Goal: Browse casually

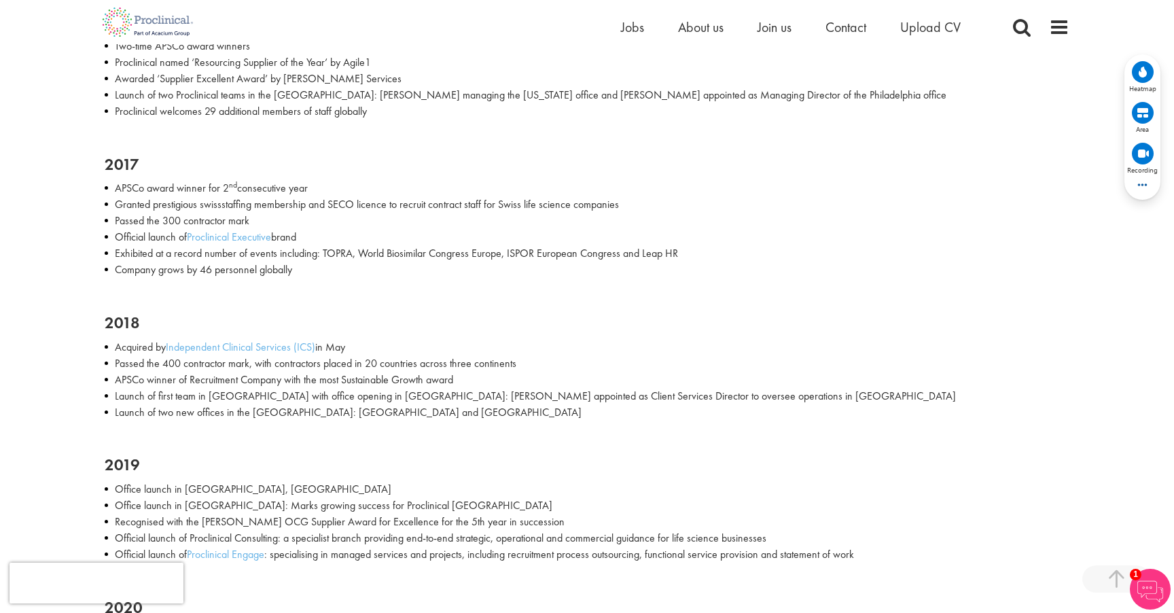
scroll to position [1231, 0]
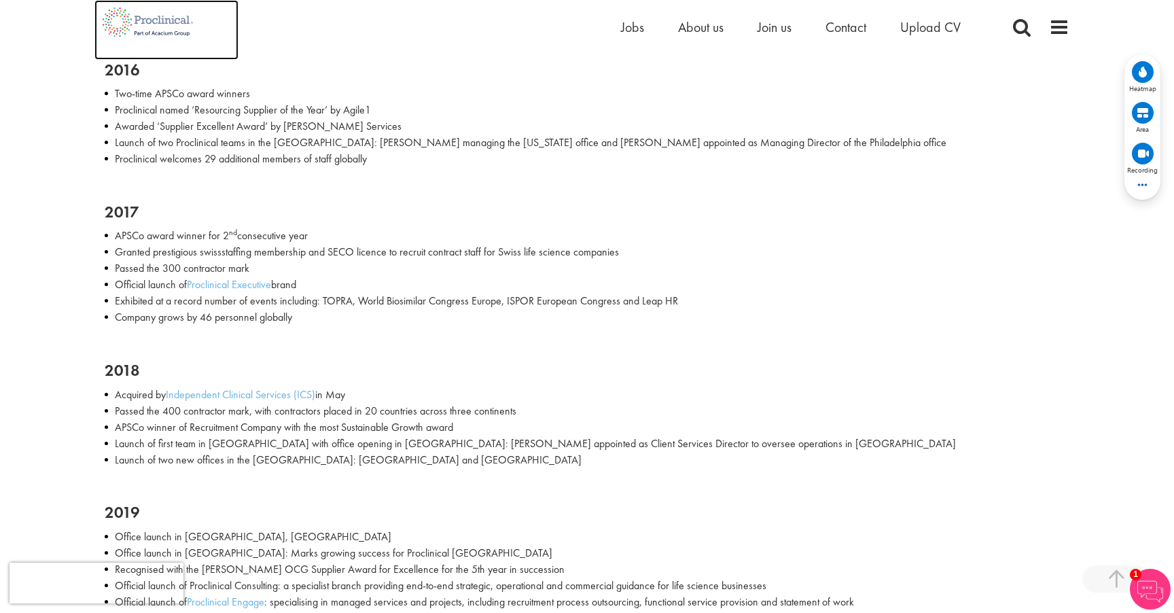
click at [171, 9] on img at bounding box center [147, 22] width 107 height 44
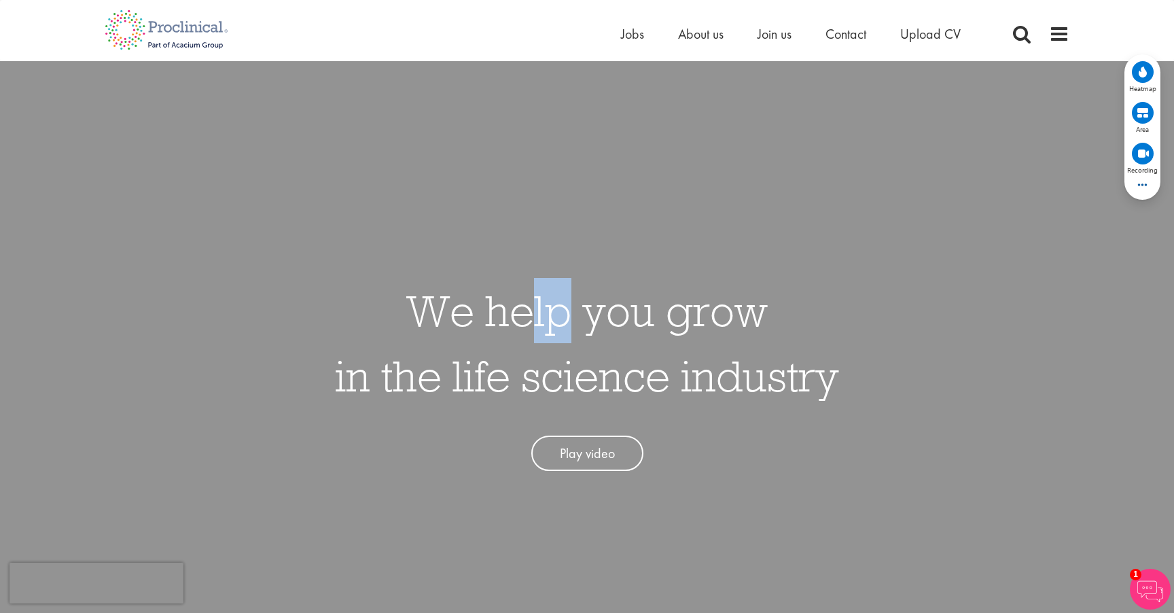
drag, startPoint x: 556, startPoint y: 322, endPoint x: 446, endPoint y: 331, distance: 111.1
click at [523, 334] on h1 "We help you grow in the life science industry" at bounding box center [587, 343] width 504 height 130
click at [396, 321] on h1 "We help you grow in the life science industry" at bounding box center [587, 343] width 504 height 130
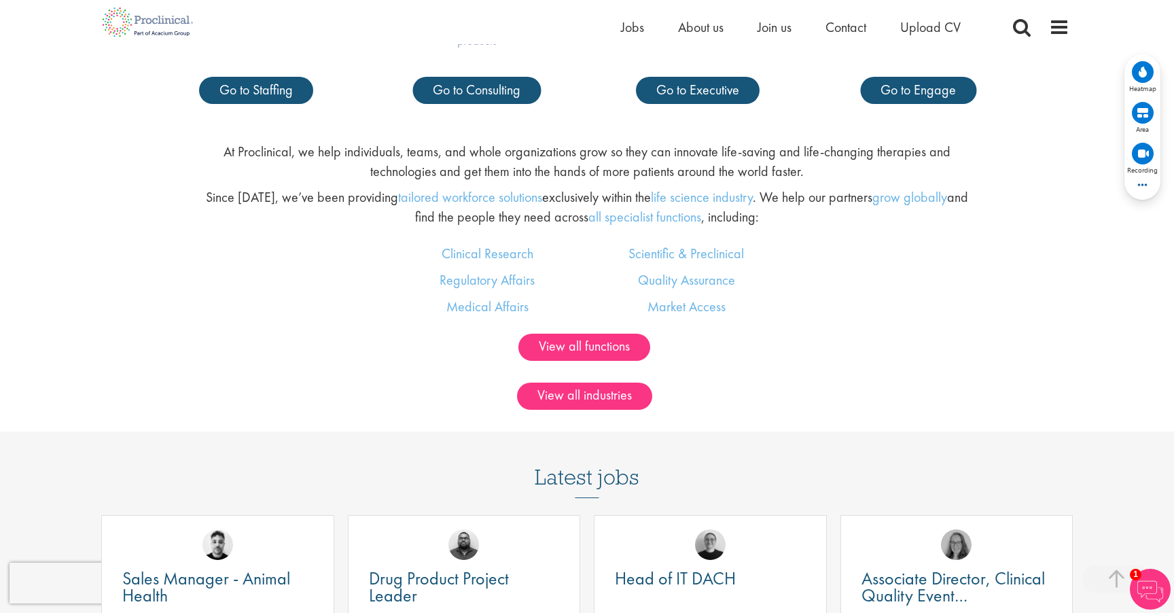
scroll to position [859, 0]
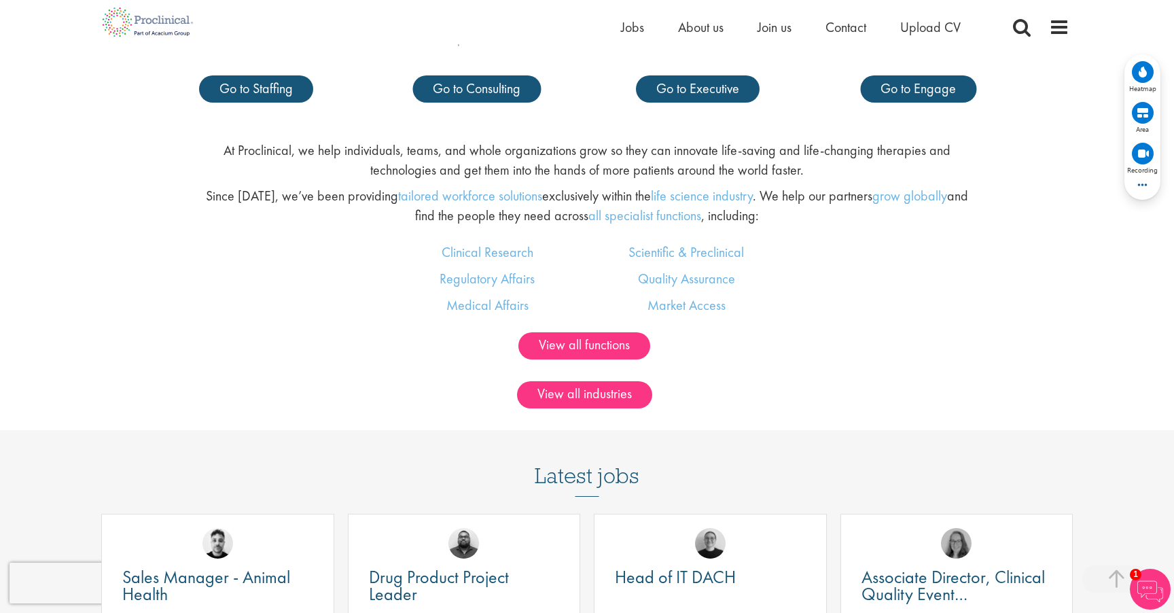
click at [926, 376] on div "View all functions" at bounding box center [587, 356] width 1194 height 49
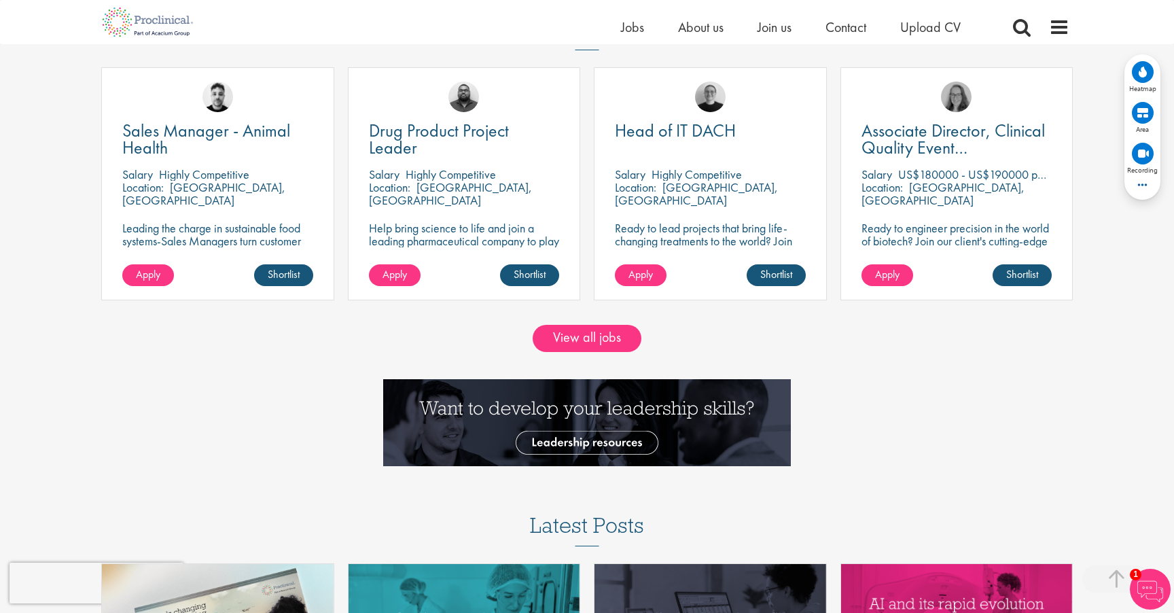
scroll to position [1339, 0]
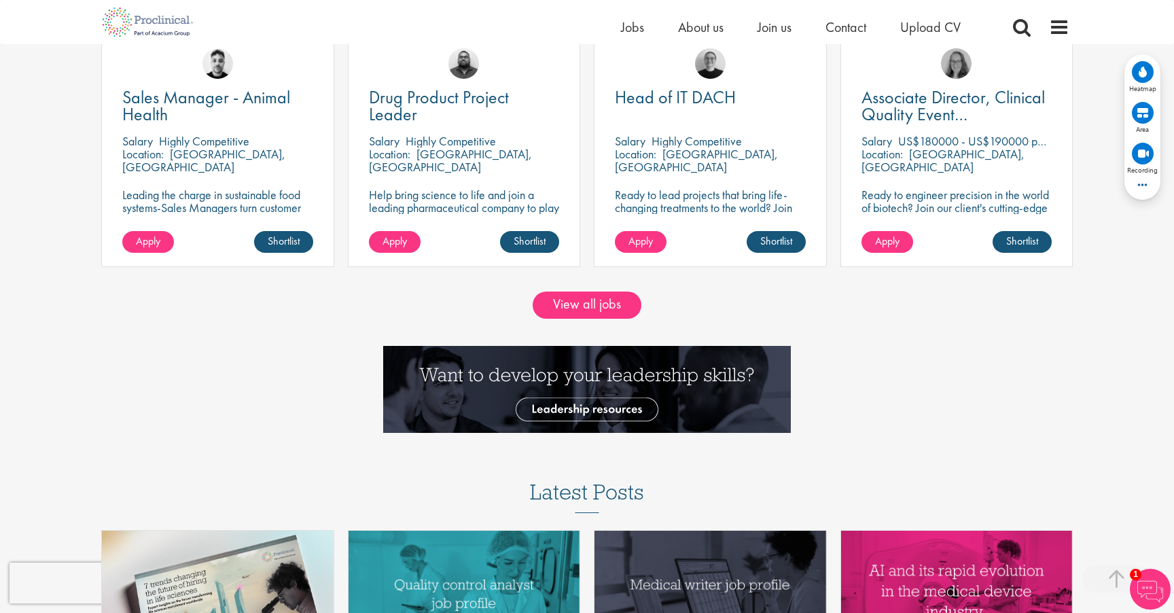
click at [69, 310] on div "View all jobs" at bounding box center [587, 304] width 1174 height 27
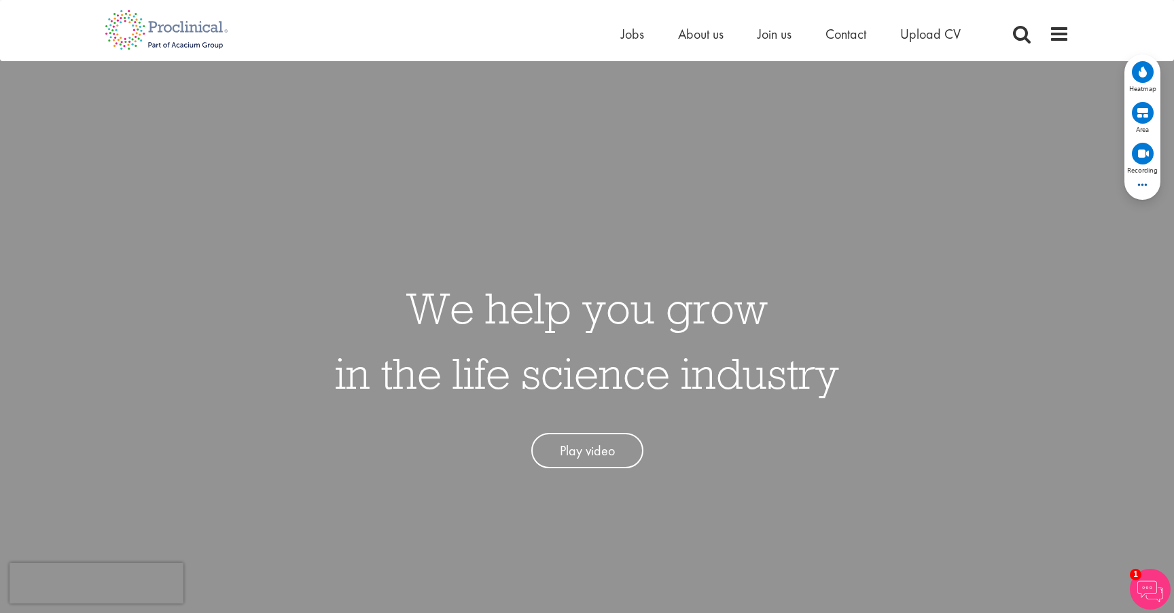
scroll to position [0, 0]
